Goal: Transaction & Acquisition: Purchase product/service

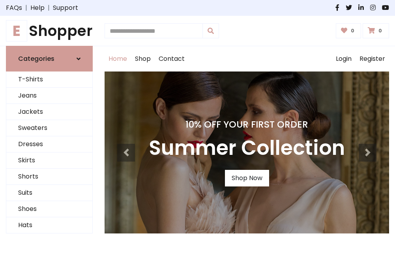
click at [197, 127] on h4 "10% Off Your First Order" at bounding box center [247, 124] width 196 height 11
click at [247, 178] on link "Shop Now" at bounding box center [247, 178] width 44 height 17
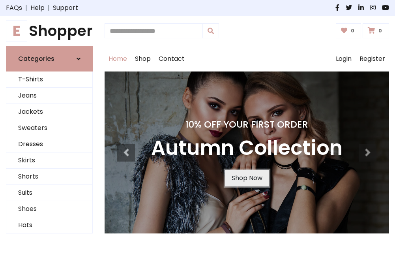
click at [247, 178] on link "Shop Now" at bounding box center [247, 178] width 44 height 17
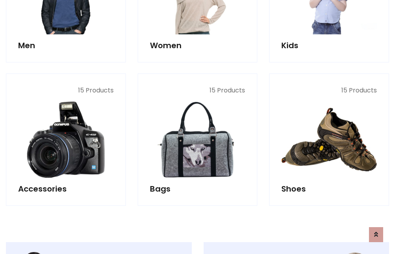
scroll to position [788, 0]
